Goal: Task Accomplishment & Management: Manage account settings

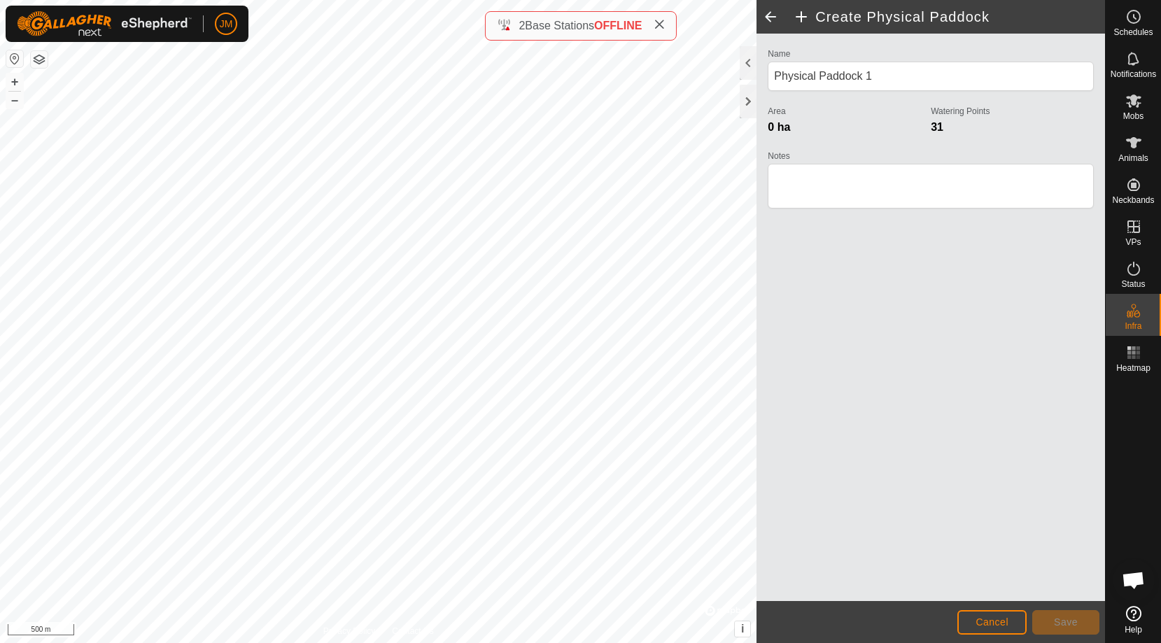
click at [665, 24] on icon at bounding box center [658, 24] width 11 height 11
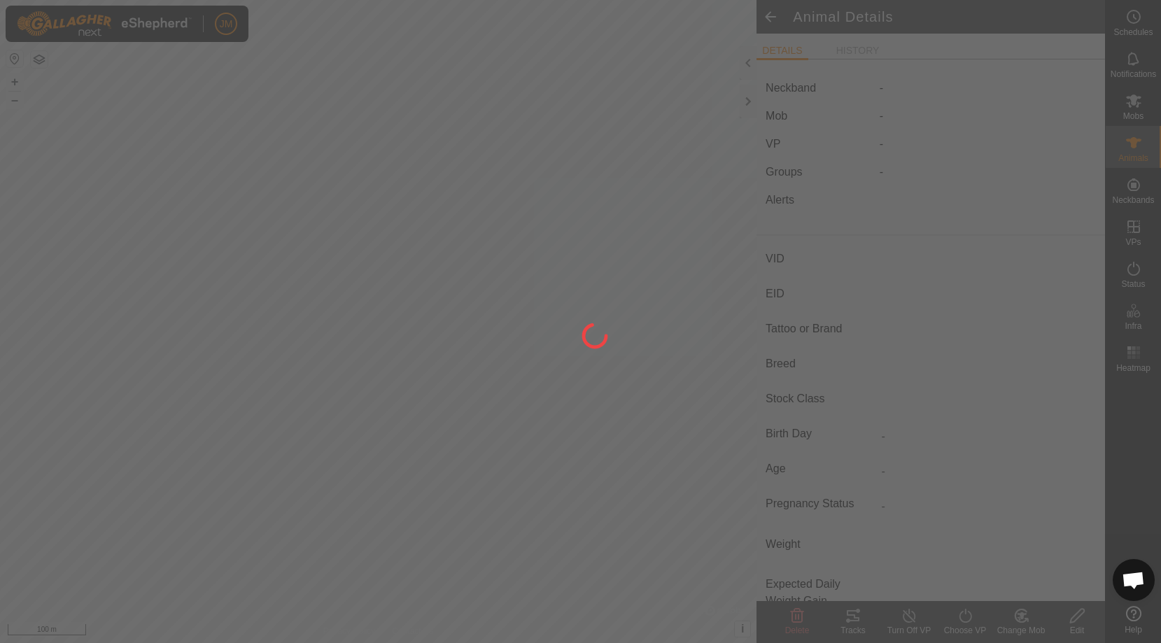
type input "uk501273301457"
type input "-"
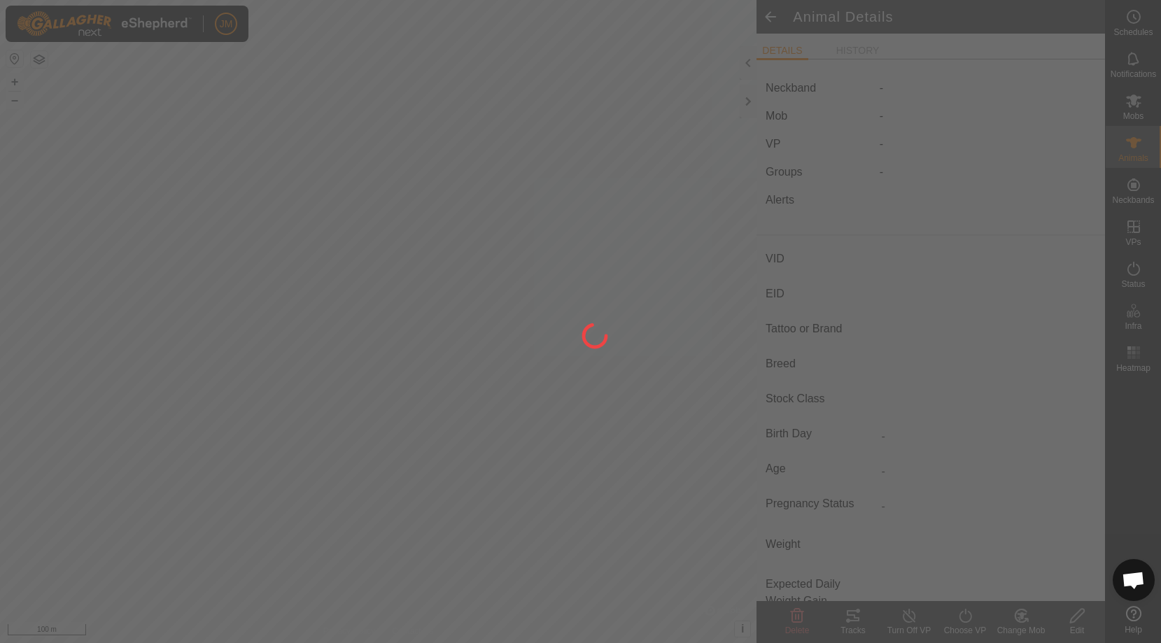
type input "0 kg"
type input "-"
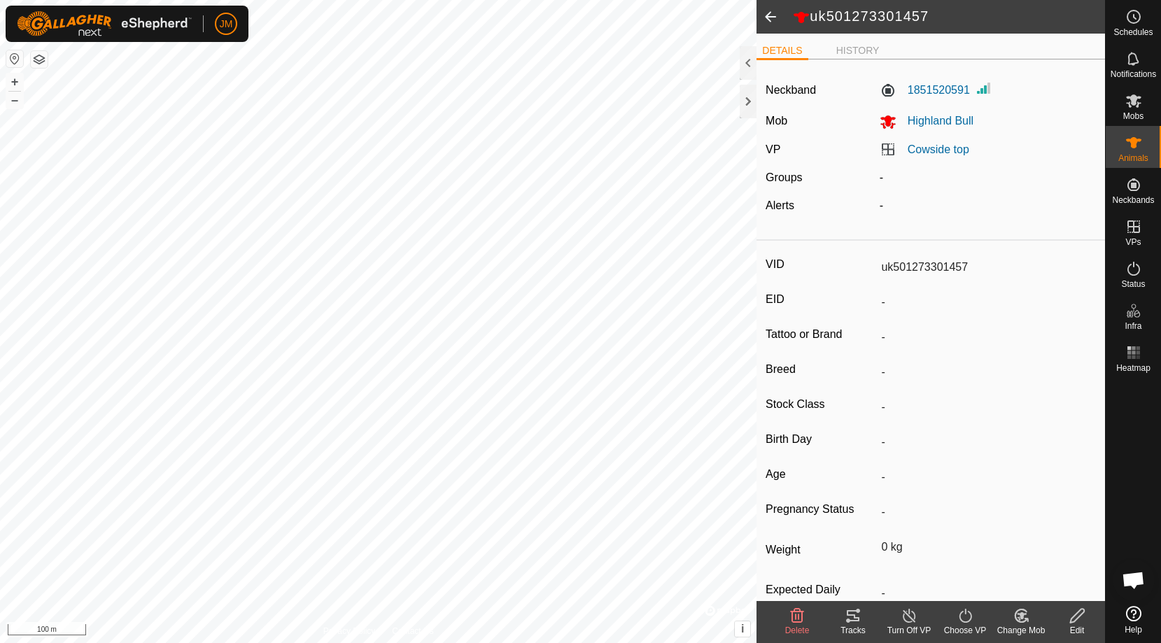
click at [851, 613] on icon at bounding box center [852, 615] width 17 height 17
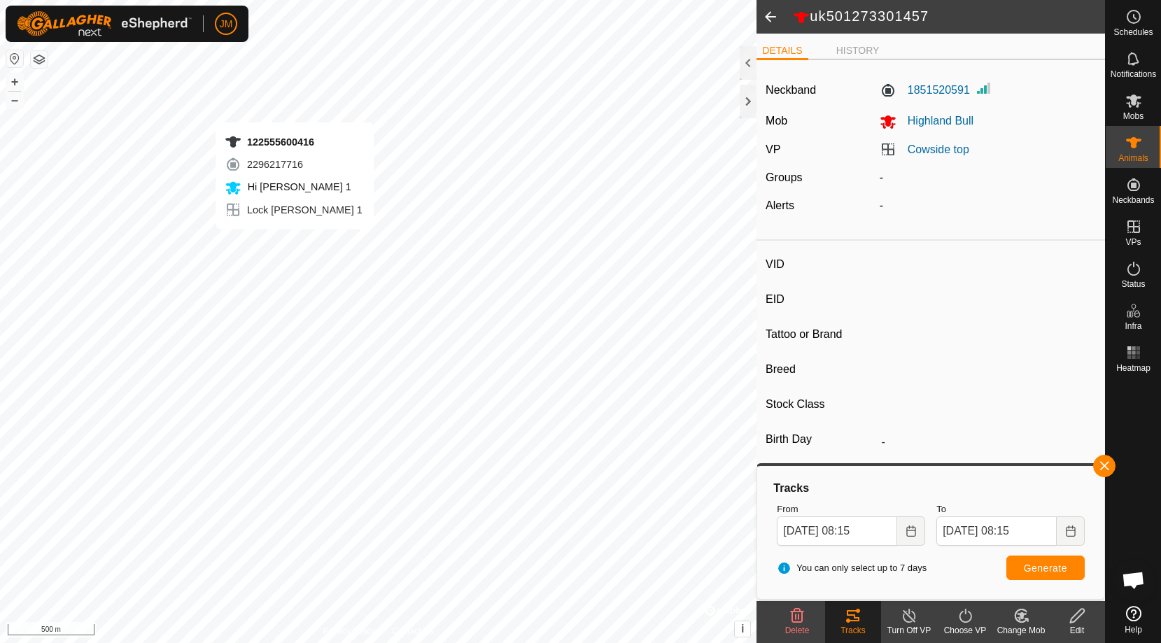
type input "122555600416"
type input "-"
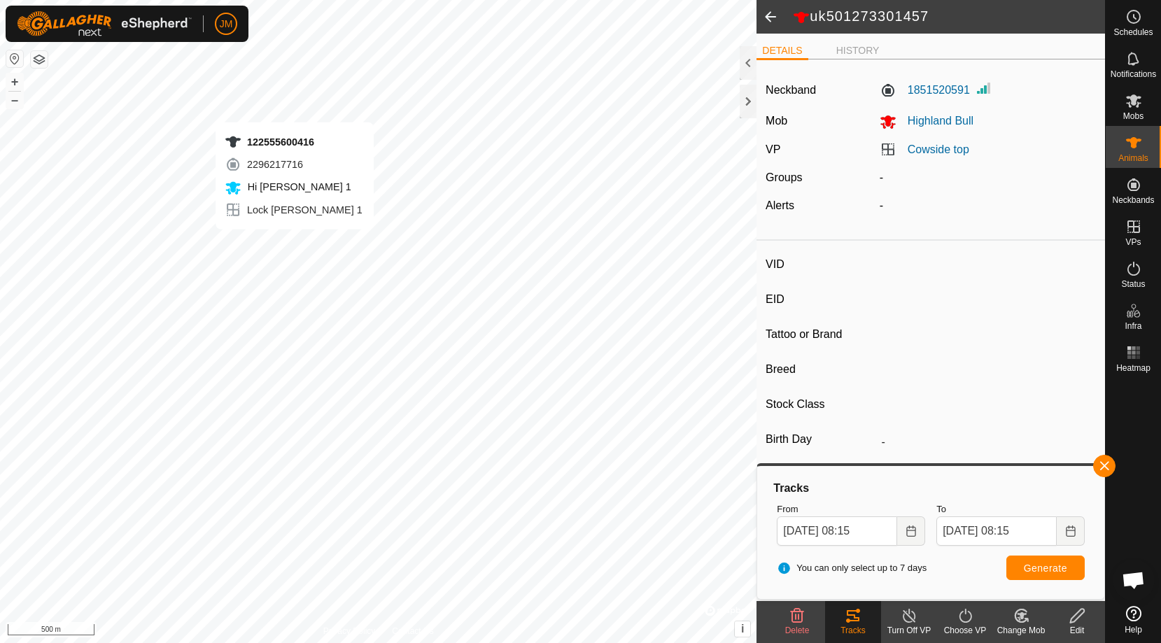
type input "0 kg"
type input "-"
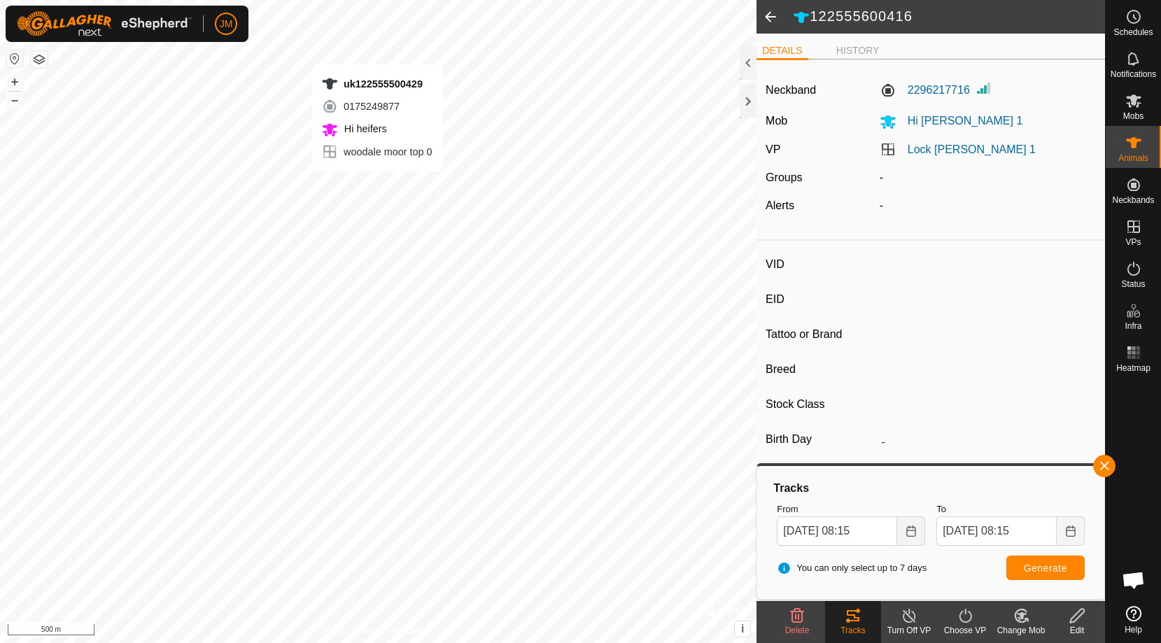
type input "uk122555500429"
type input "-"
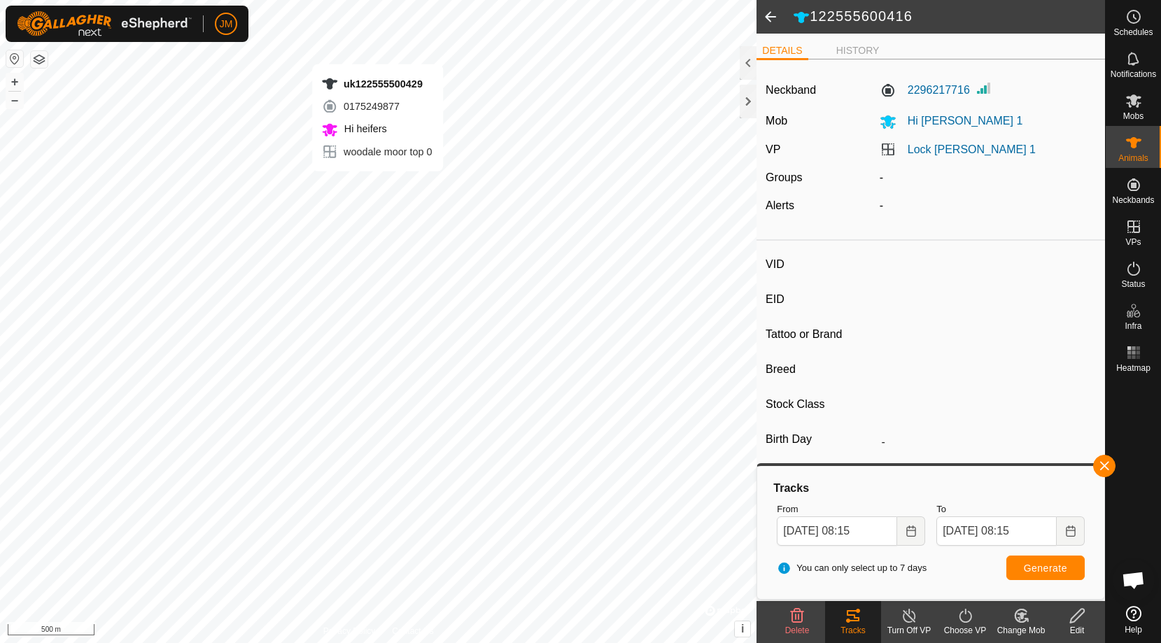
type input "0 kg"
type input "-"
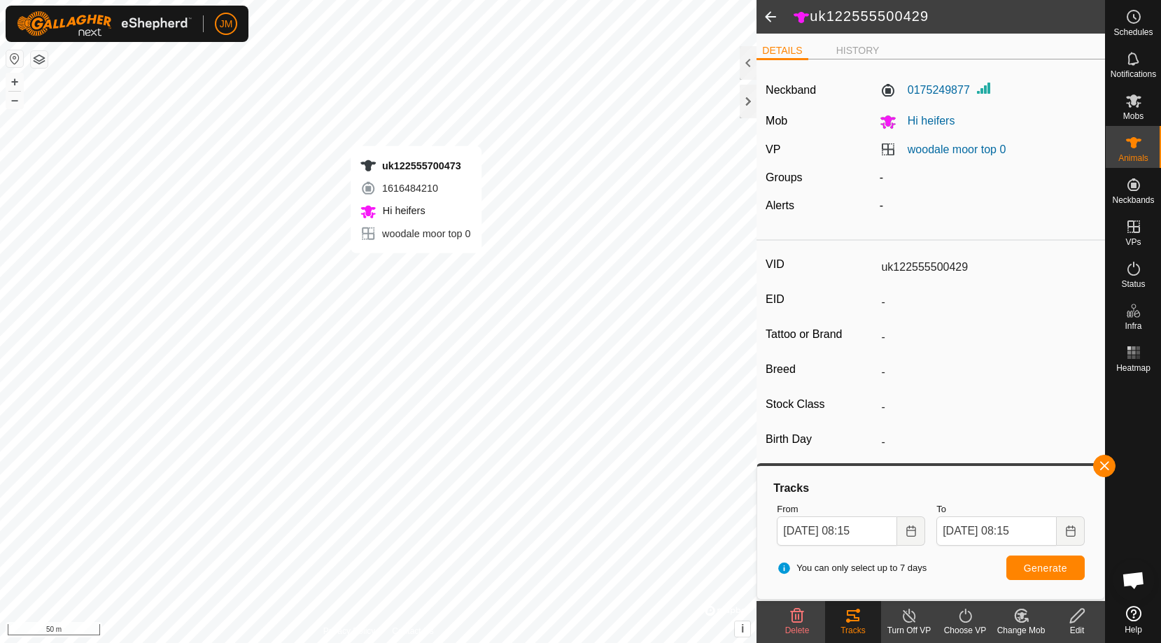
type input "uk122555700473"
type input "-"
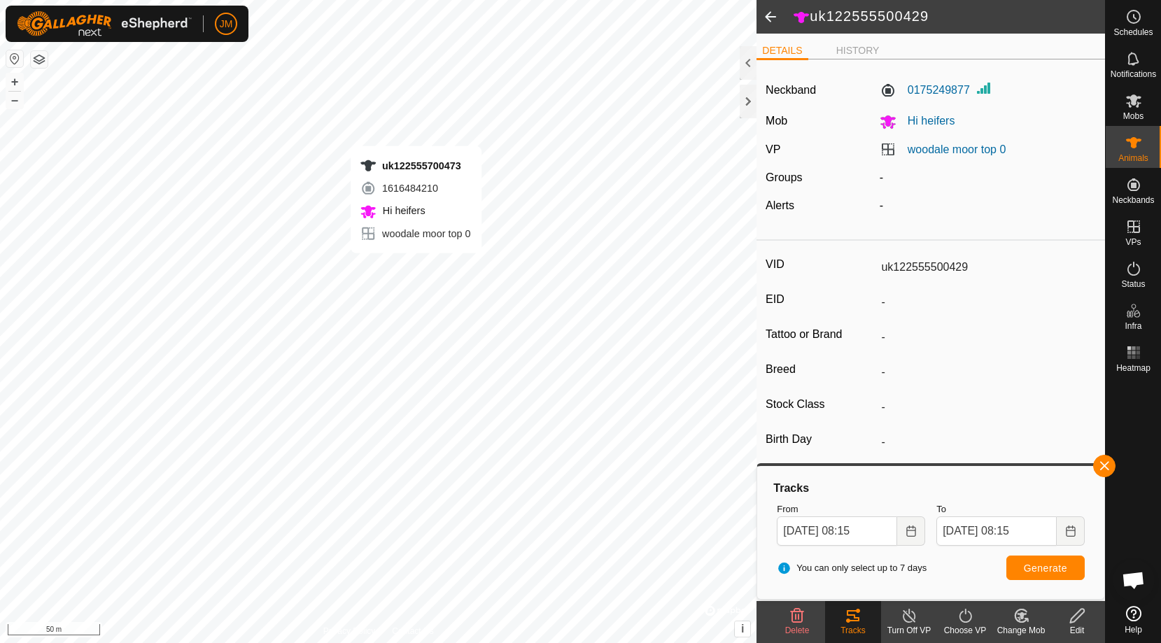
type input "0 kg"
type input "-"
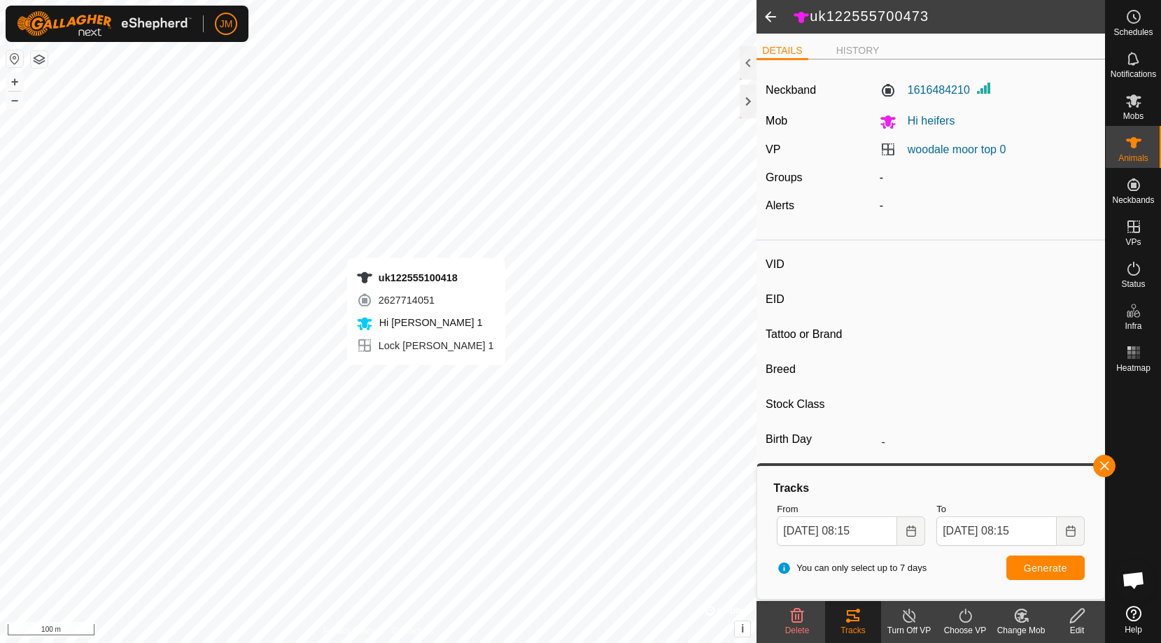
type input "uk122555100418"
type input "-"
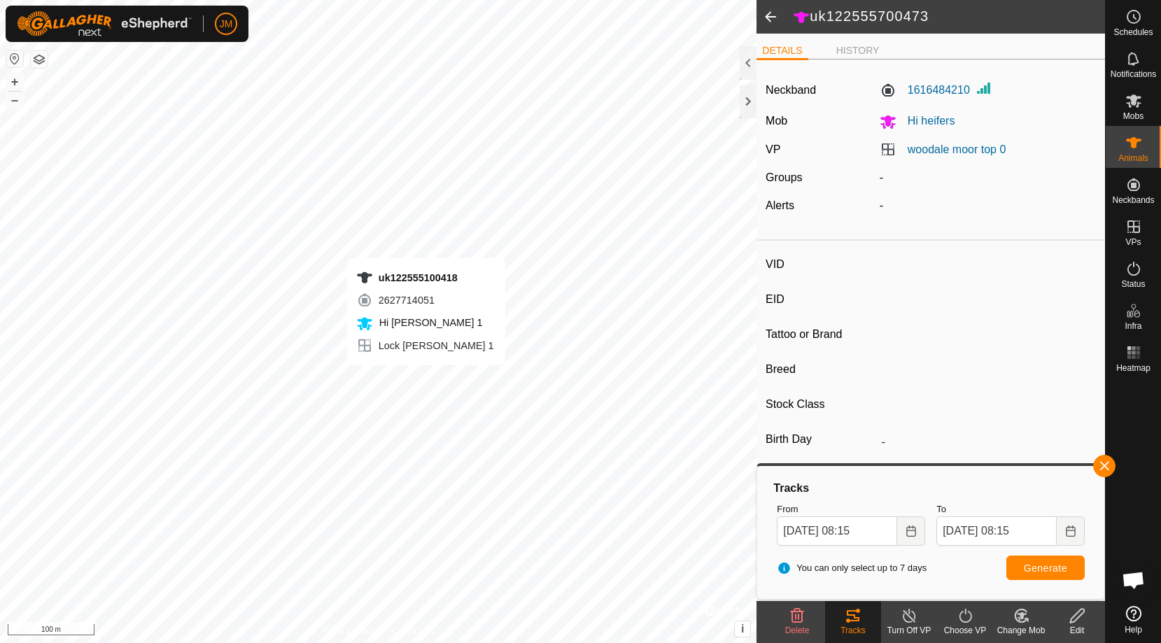
type input "0 kg"
type input "-"
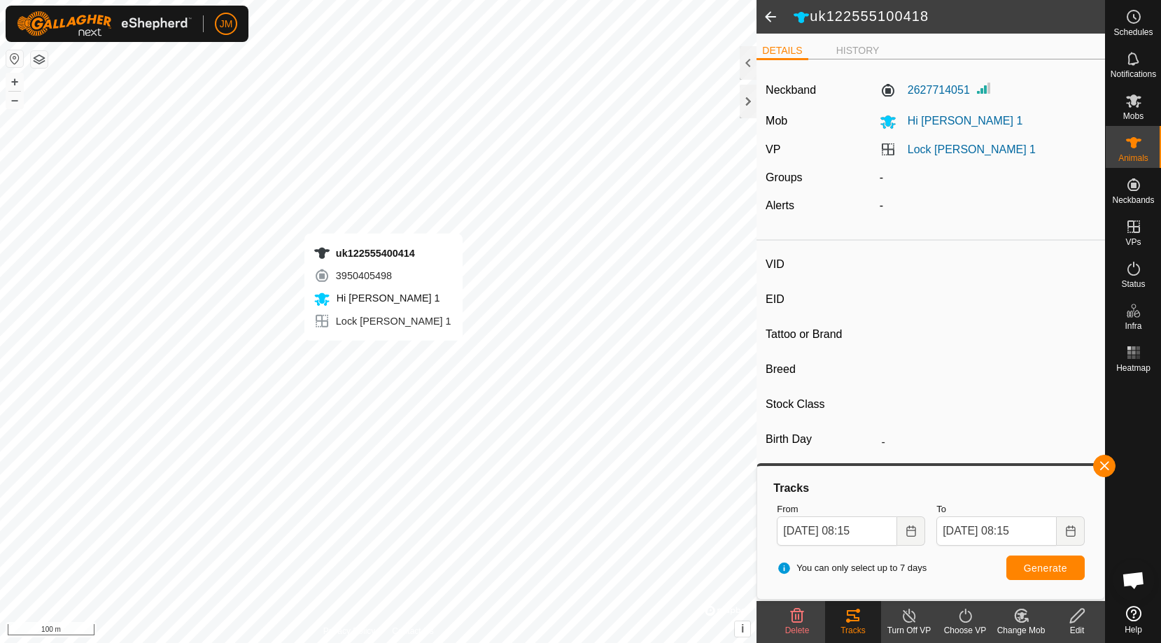
type input "uk122555400414"
type input "-"
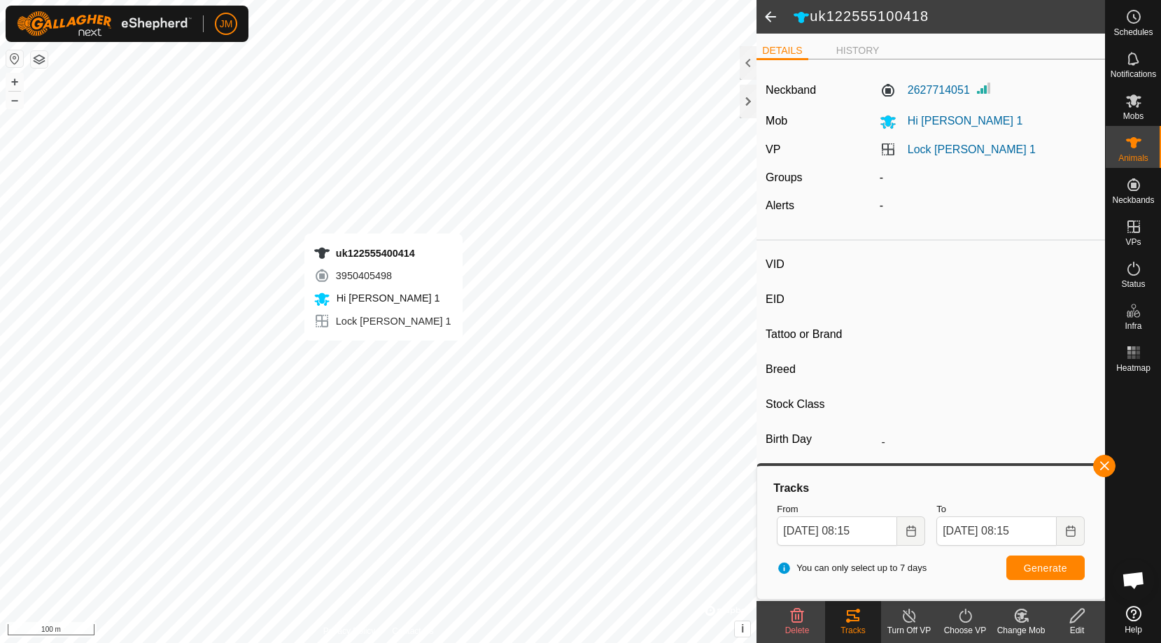
type input "0 kg"
type input "-"
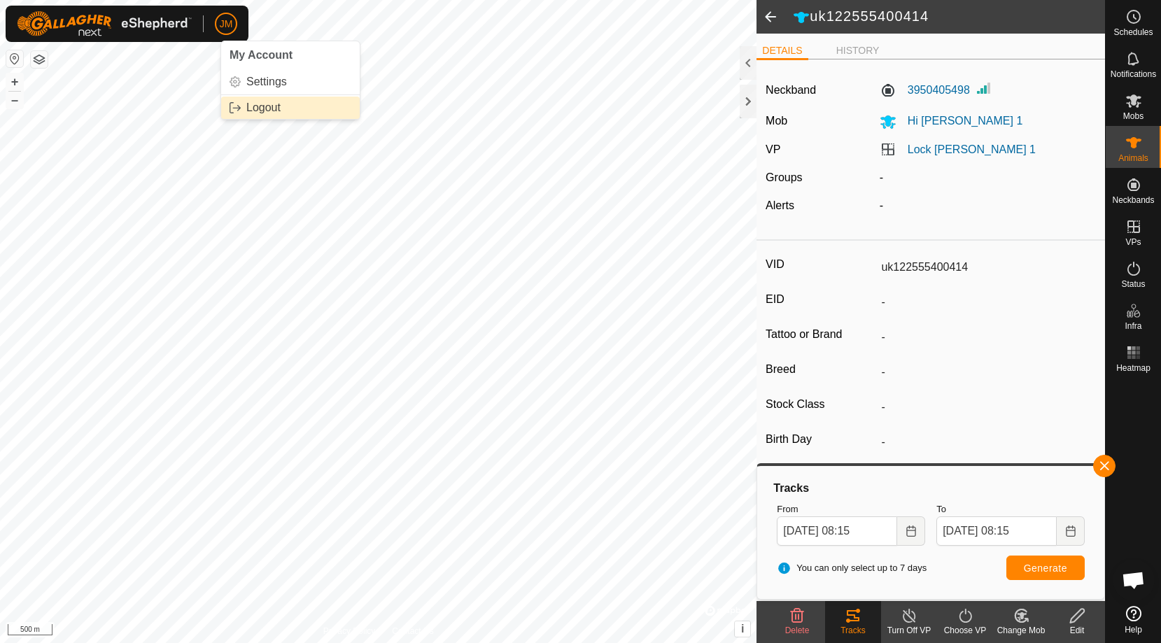
click at [262, 108] on link "Logout" at bounding box center [290, 108] width 139 height 22
